Goal: Task Accomplishment & Management: Manage account settings

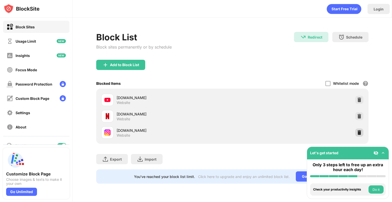
click at [359, 134] on img at bounding box center [359, 132] width 5 height 5
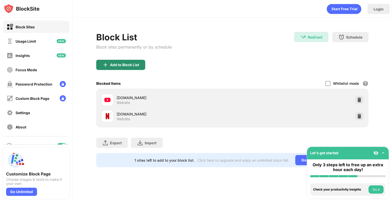
click at [109, 64] on div "Add to Block List" at bounding box center [120, 65] width 49 height 10
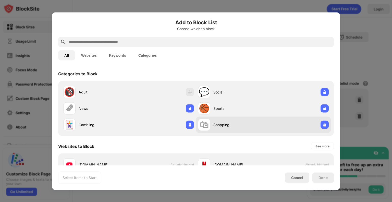
scroll to position [85, 0]
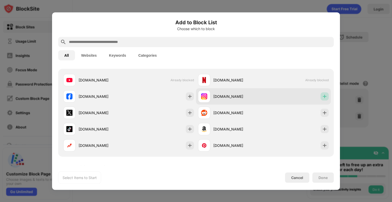
click at [322, 97] on img at bounding box center [324, 96] width 5 height 5
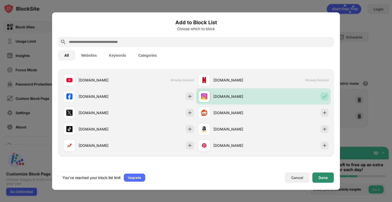
click at [321, 180] on div "Done" at bounding box center [323, 177] width 21 height 10
